Goal: Find specific page/section: Find specific page/section

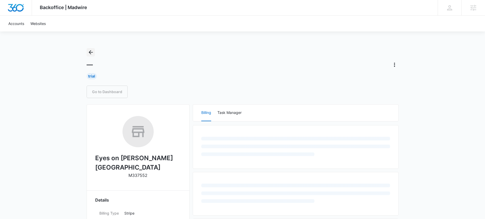
click at [91, 51] on icon "Back" at bounding box center [91, 52] width 6 height 6
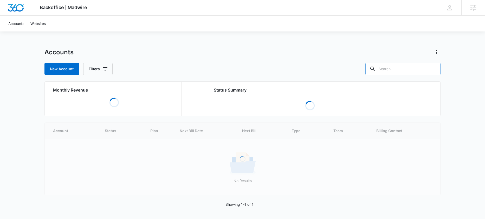
click at [409, 71] on input "text" at bounding box center [402, 69] width 75 height 12
paste input "M36355"
type input "M36355"
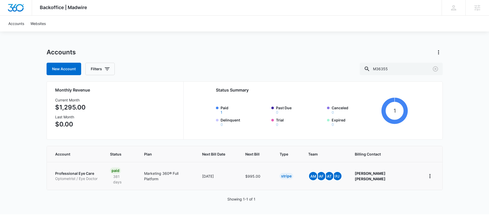
click at [85, 176] on p "Optometrist / Eye Doctor" at bounding box center [76, 178] width 42 height 5
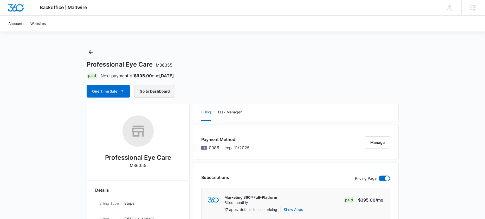
click at [166, 93] on button "Go to Dashboard" at bounding box center [154, 91] width 41 height 12
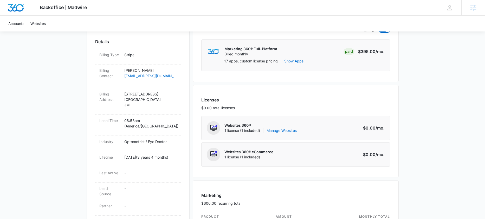
scroll to position [149, 0]
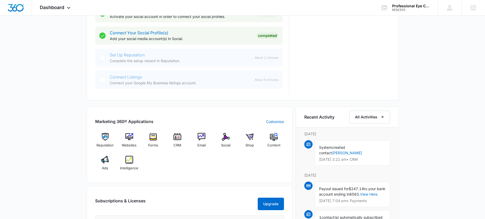
scroll to position [282, 0]
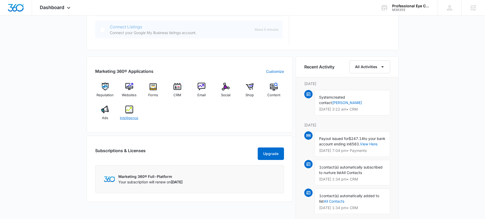
click at [130, 121] on div "Intelligence" at bounding box center [129, 115] width 20 height 19
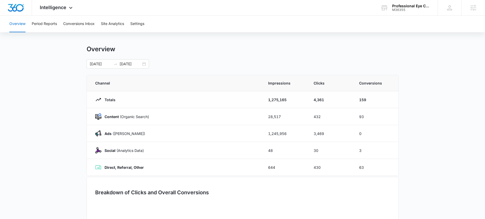
scroll to position [9, 0]
